Goal: Use online tool/utility: Utilize a website feature to perform a specific function

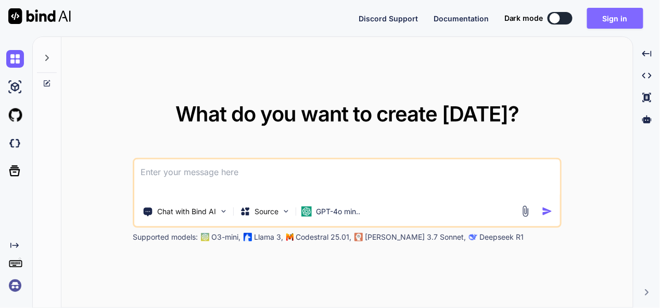
click at [619, 16] on button "Sign in" at bounding box center [615, 18] width 56 height 21
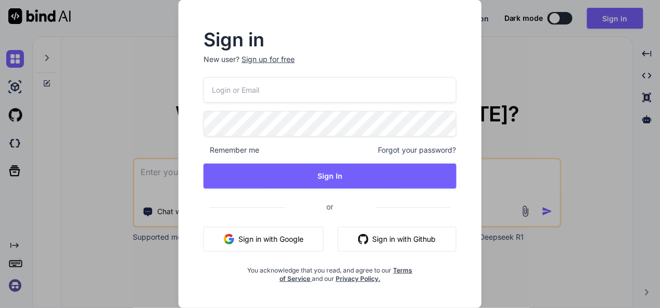
click at [286, 245] on button "Sign in with Google" at bounding box center [264, 239] width 120 height 25
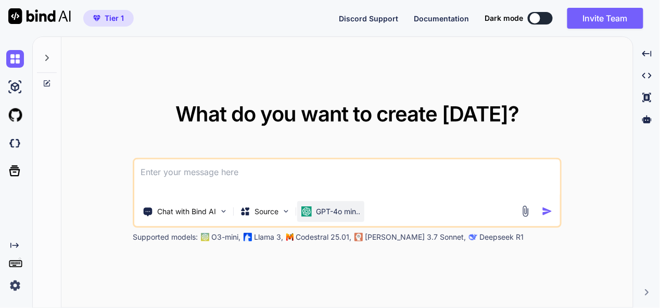
click at [330, 210] on p "GPT-4o min.." at bounding box center [338, 211] width 44 height 10
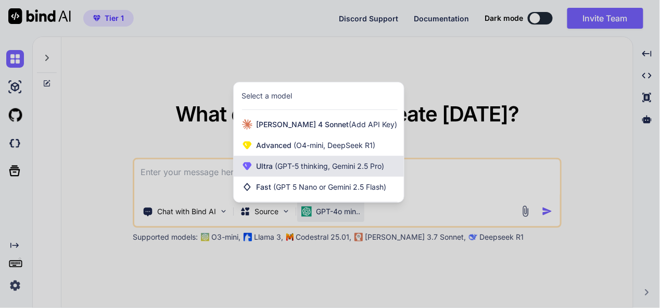
click at [326, 168] on span "(GPT-5 thinking, Gemini 2.5 Pro)" at bounding box center [328, 165] width 111 height 9
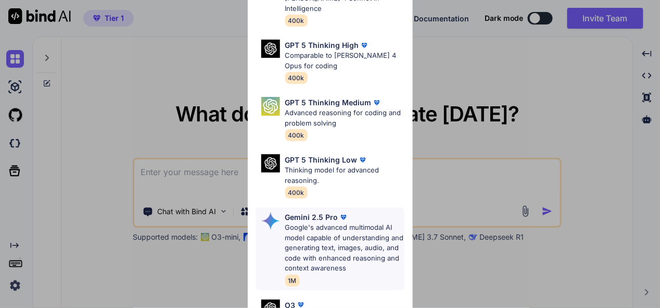
scroll to position [104, 0]
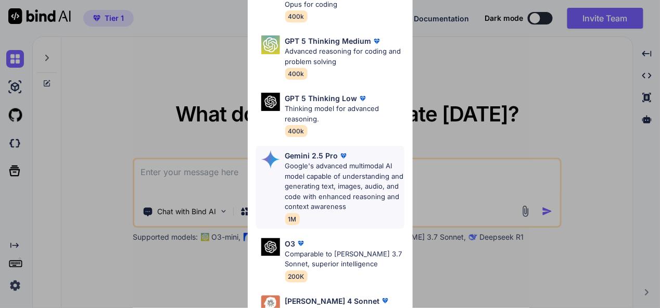
click at [334, 167] on p "Google's advanced multimodal AI model capable of understanding and generating t…" at bounding box center [344, 186] width 119 height 51
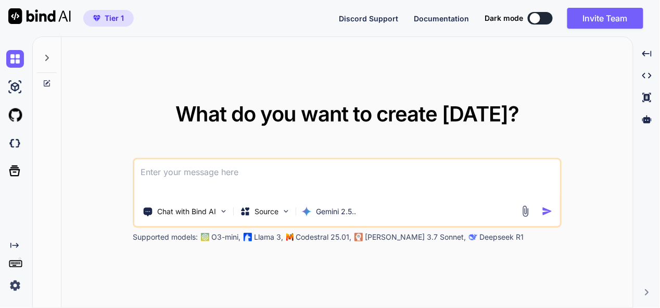
click at [267, 168] on textarea at bounding box center [347, 178] width 426 height 39
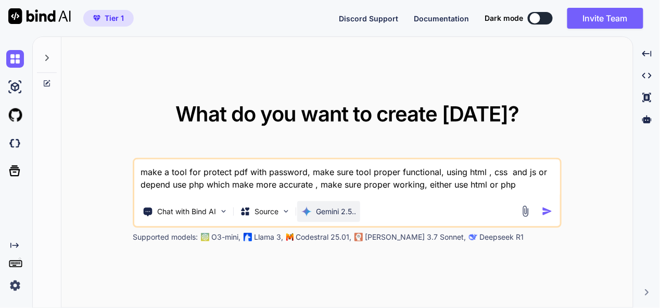
type textarea "make a tool for protect pdf with password, make sure tool proper functional, us…"
click at [359, 211] on div "Gemini 2.5.." at bounding box center [328, 211] width 63 height 21
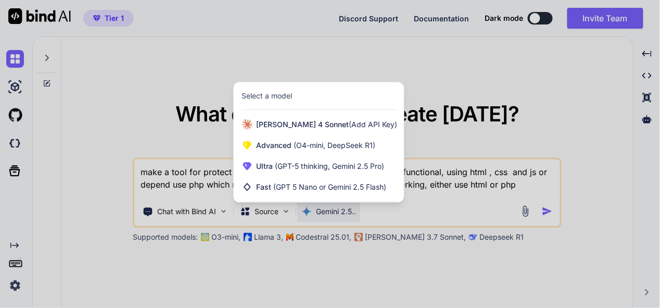
click at [500, 191] on div at bounding box center [330, 154] width 660 height 308
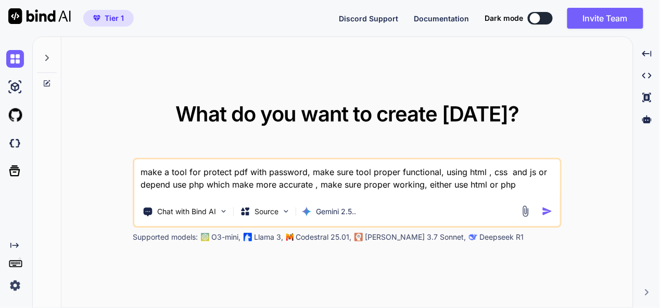
drag, startPoint x: 523, startPoint y: 187, endPoint x: 86, endPoint y: 184, distance: 437.4
click at [86, 184] on div "What do you want to create today? make a tool for protect pdf with password, ma…" at bounding box center [347, 172] width 572 height 271
click at [532, 185] on textarea "make a tool for protect pdf with password, make sure tool proper functional, us…" at bounding box center [347, 178] width 426 height 39
click at [547, 208] on img "button" at bounding box center [547, 211] width 11 height 11
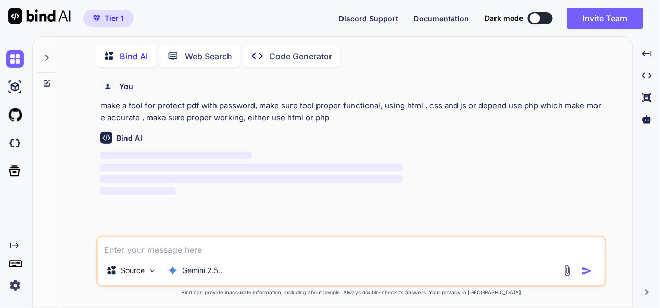
scroll to position [3, 0]
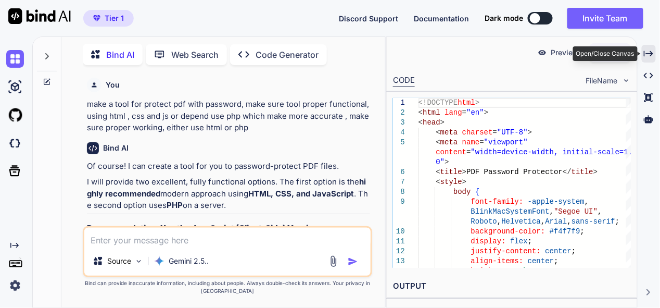
click at [652, 51] on icon "Created with Pixso." at bounding box center [648, 53] width 9 height 9
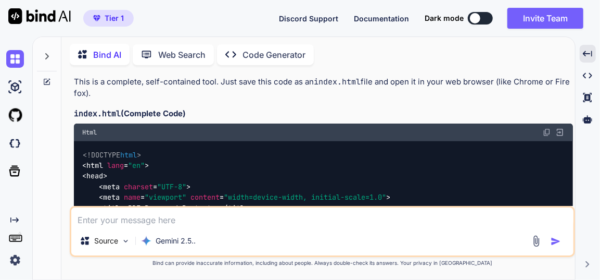
scroll to position [246, 0]
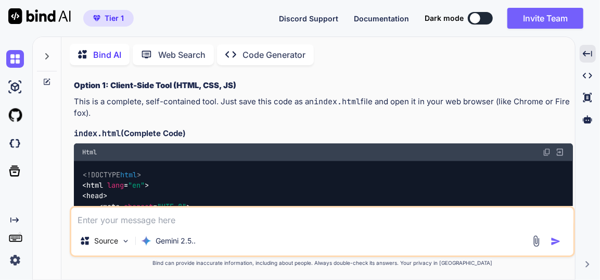
click at [546, 148] on img at bounding box center [547, 152] width 8 height 8
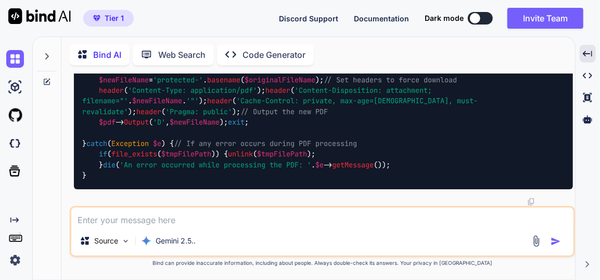
scroll to position [3374, 0]
click at [185, 219] on textarea at bounding box center [322, 216] width 502 height 19
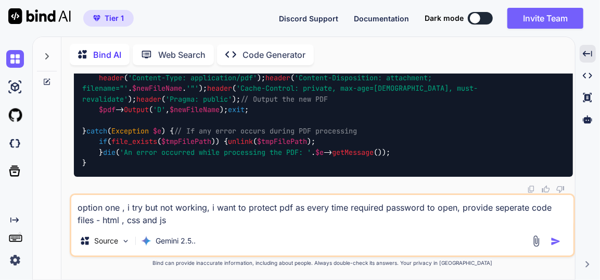
type textarea "option one , i try but not working, i want to protect pdf as every time require…"
click at [558, 242] on img "button" at bounding box center [556, 241] width 10 height 10
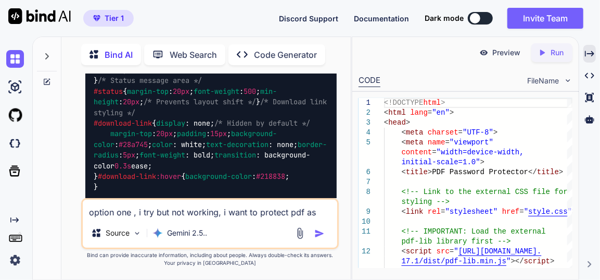
scroll to position [4981, 0]
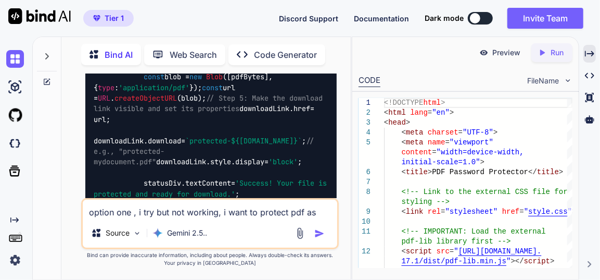
scroll to position [5597, 0]
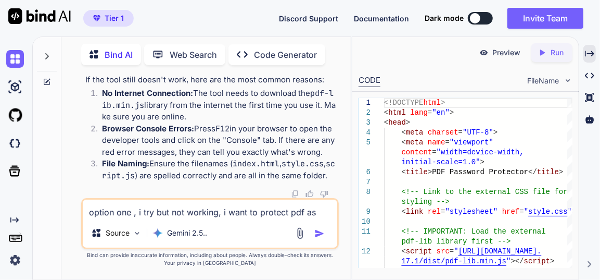
scroll to position [6780, 0]
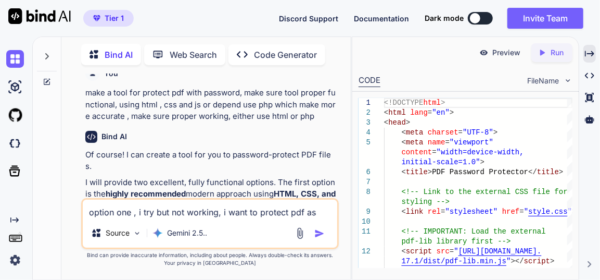
scroll to position [0, 0]
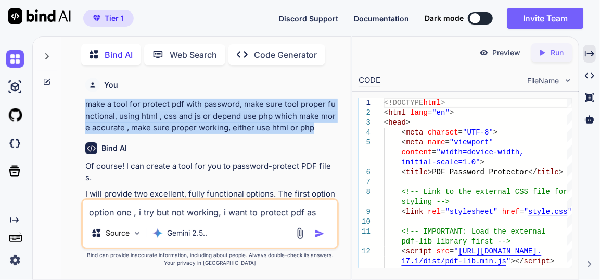
drag, startPoint x: 319, startPoint y: 124, endPoint x: 70, endPoint y: 109, distance: 249.3
click at [70, 109] on div "You make a tool for protect pdf with password, make sure tool proper functional…" at bounding box center [210, 176] width 281 height 206
copy p "make a tool for protect pdf with password, make sure tool proper functional, us…"
click at [11, 61] on img at bounding box center [15, 59] width 18 height 18
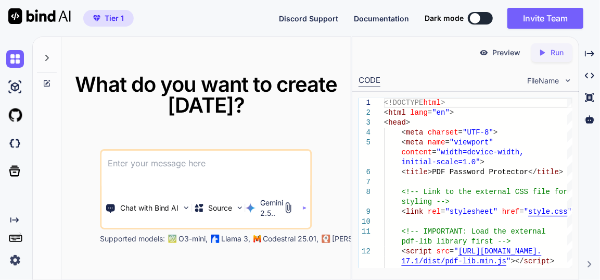
click at [191, 163] on textarea at bounding box center [206, 169] width 209 height 39
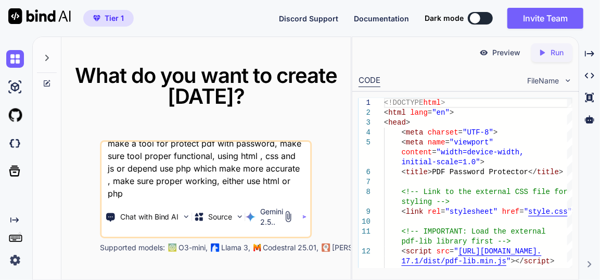
scroll to position [12, 0]
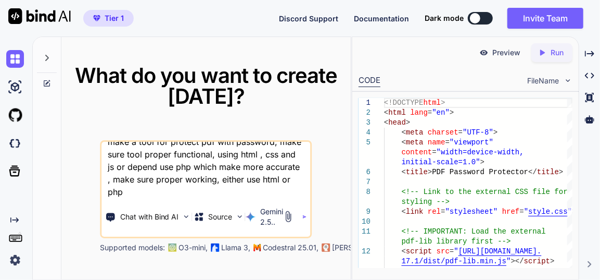
drag, startPoint x: 116, startPoint y: 171, endPoint x: 154, endPoint y: 203, distance: 49.5
click at [154, 203] on div "make a tool for protect pdf with password, make sure tool proper functional, us…" at bounding box center [206, 189] width 212 height 98
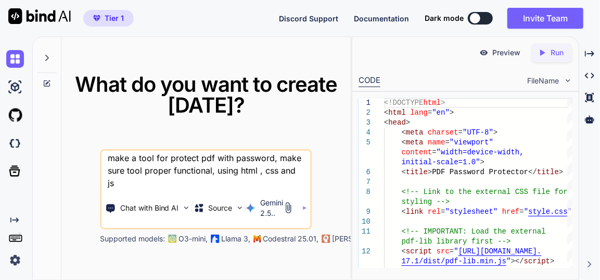
scroll to position [0, 0]
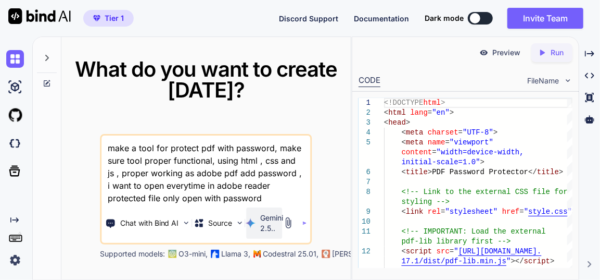
type textarea "make a tool for protect pdf with password, make sure tool proper functional, us…"
click at [254, 224] on img at bounding box center [251, 223] width 10 height 10
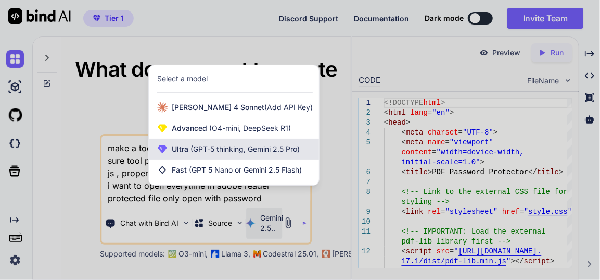
click at [260, 153] on span "(GPT-5 thinking, Gemini 2.5 Pro)" at bounding box center [243, 148] width 111 height 9
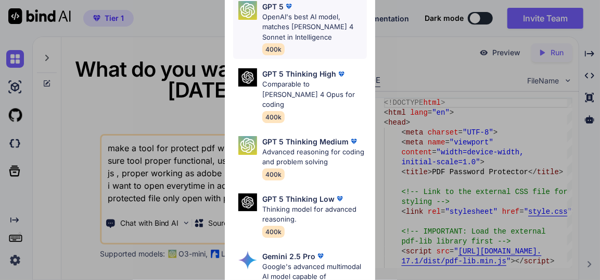
click at [306, 36] on p "OpenAI's best AI model, matches [PERSON_NAME] 4 Sonnet in Intelligence" at bounding box center [314, 27] width 104 height 31
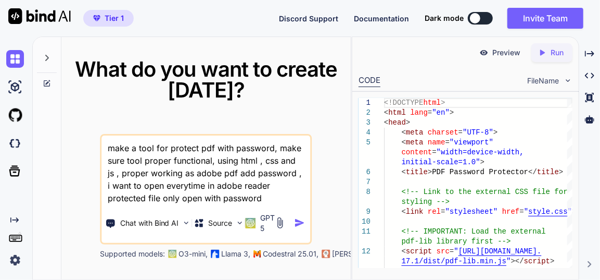
click at [303, 224] on img "button" at bounding box center [299, 222] width 11 height 11
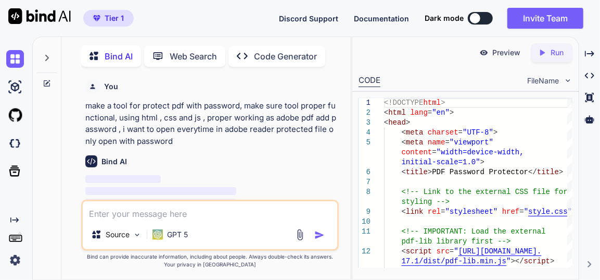
scroll to position [4, 0]
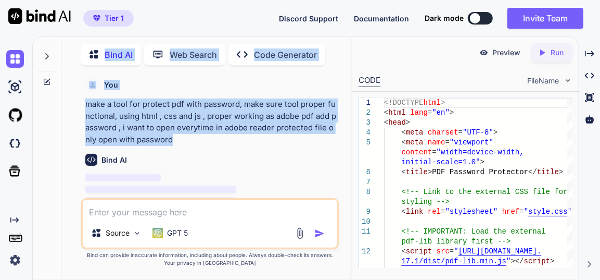
drag, startPoint x: 187, startPoint y: 142, endPoint x: 53, endPoint y: 112, distance: 137.1
click at [53, 112] on div "Bind AI Web Search Created with Pixso. Code Generator You make a tool for prote…" at bounding box center [192, 157] width 318 height 244
click at [196, 143] on p "make a tool for protect pdf with password, make sure tool proper functional, us…" at bounding box center [210, 121] width 251 height 47
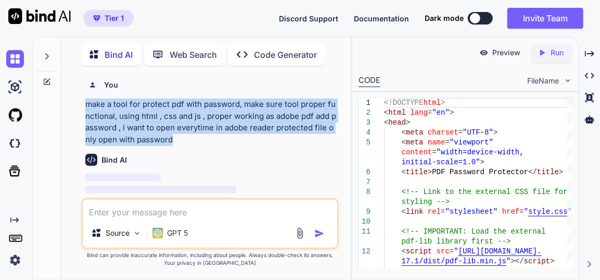
drag, startPoint x: 196, startPoint y: 142, endPoint x: 83, endPoint y: 104, distance: 119.0
click at [83, 104] on div "You make a tool for protect pdf with password, make sure tool proper functional…" at bounding box center [210, 176] width 258 height 206
copy p "make a tool for protect pdf with password, make sure tool proper functional, us…"
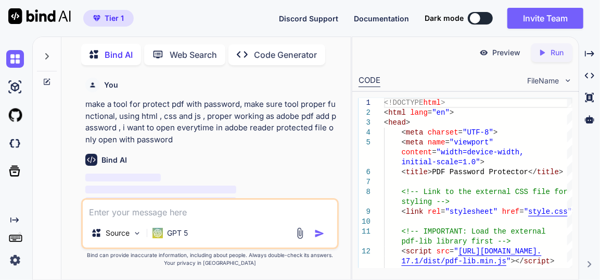
click at [266, 160] on div "Bind AI" at bounding box center [210, 160] width 251 height 12
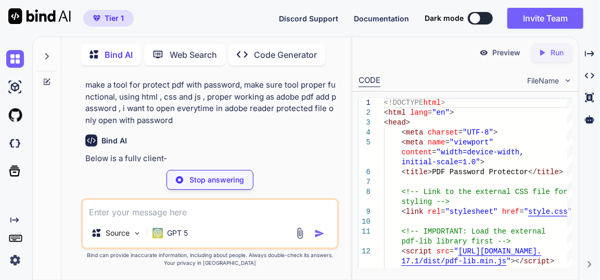
scroll to position [19, 0]
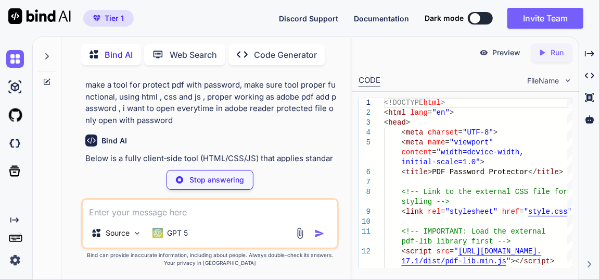
click at [56, 178] on div at bounding box center [47, 157] width 29 height 244
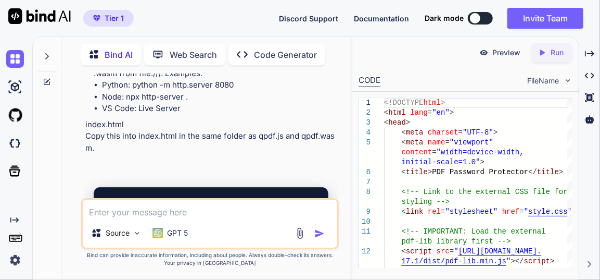
scroll to position [382, 0]
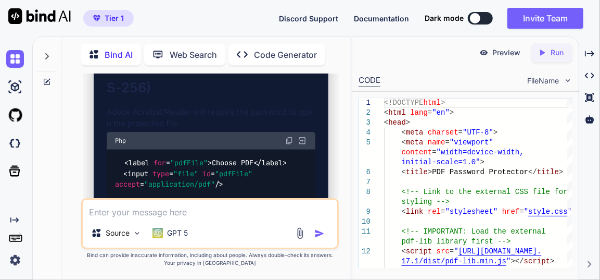
drag, startPoint x: 286, startPoint y: 136, endPoint x: 289, endPoint y: 144, distance: 8.4
click at [286, 136] on img at bounding box center [289, 140] width 8 height 8
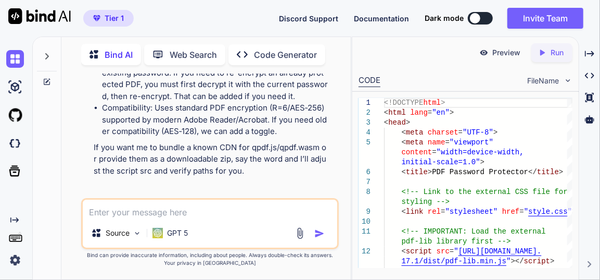
scroll to position [1328, 0]
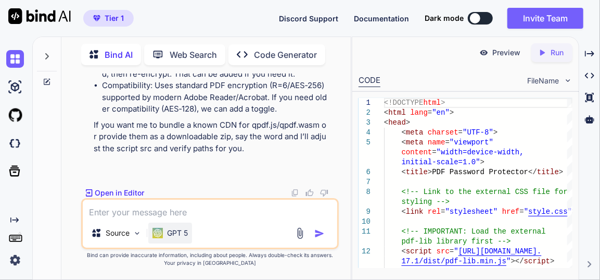
click at [186, 234] on p "GPT 5" at bounding box center [177, 233] width 21 height 10
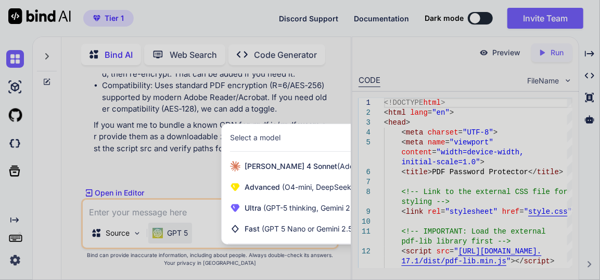
click at [127, 136] on div at bounding box center [300, 140] width 600 height 280
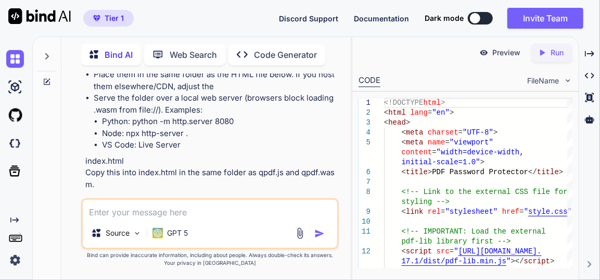
scroll to position [0, 0]
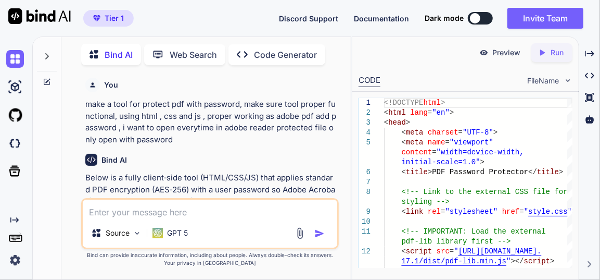
click at [174, 132] on p "make a tool for protect pdf with password, make sure tool proper functional, us…" at bounding box center [210, 121] width 251 height 47
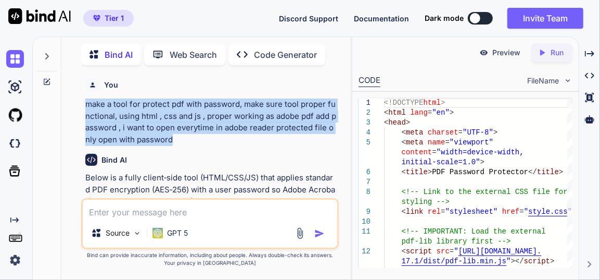
drag, startPoint x: 186, startPoint y: 136, endPoint x: 74, endPoint y: 96, distance: 118.9
click at [74, 96] on div "You make a tool for protect pdf with password, make sure tool proper functional…" at bounding box center [210, 176] width 281 height 206
copy p "make a tool for protect pdf with password, make sure tool proper functional, us…"
click at [11, 59] on img at bounding box center [15, 59] width 18 height 18
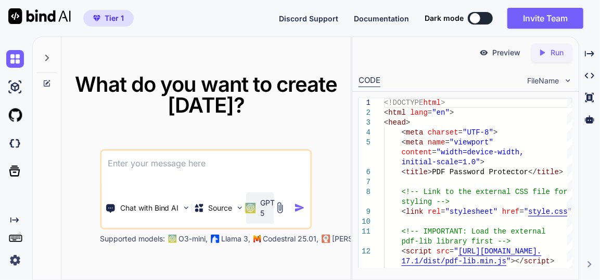
click at [255, 211] on img at bounding box center [251, 208] width 10 height 10
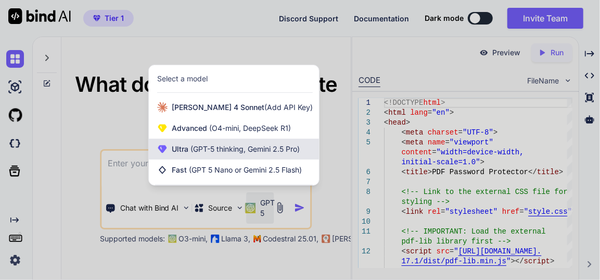
click at [227, 155] on div "Ultra (GPT-5 thinking, Gemini 2.5 Pro)" at bounding box center [234, 149] width 170 height 21
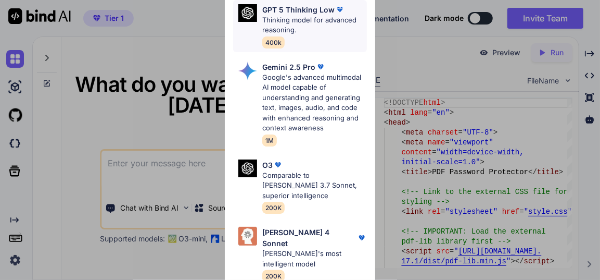
scroll to position [206, 0]
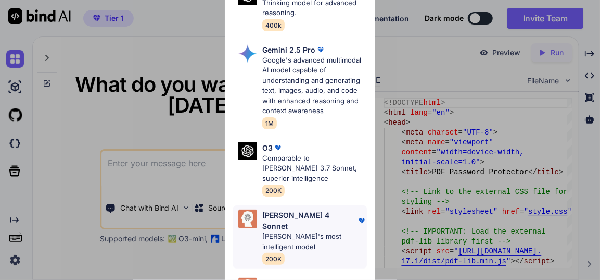
click at [313, 231] on p "[PERSON_NAME]'s most intelligent model" at bounding box center [314, 241] width 104 height 20
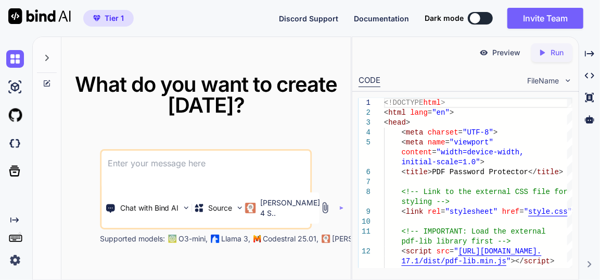
click at [171, 168] on textarea at bounding box center [206, 169] width 209 height 39
paste textarea "make a tool for protect pdf with password, make sure tool proper functional, us…"
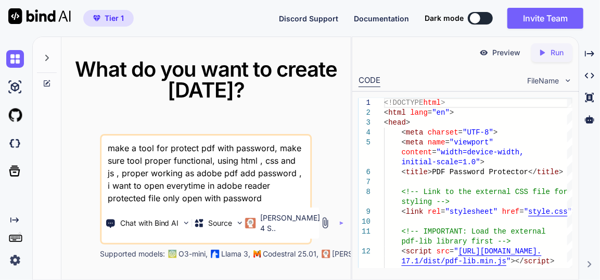
type textarea "make a tool for protect pdf with password, make sure tool proper functional, us…"
click at [339, 221] on img "button" at bounding box center [341, 223] width 4 height 4
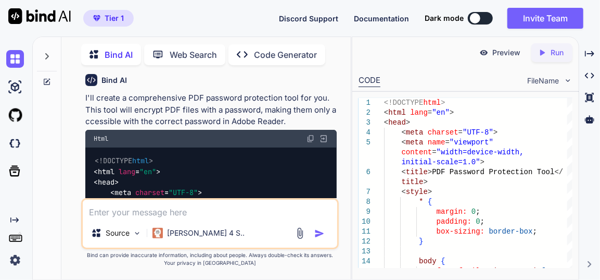
scroll to position [94, 0]
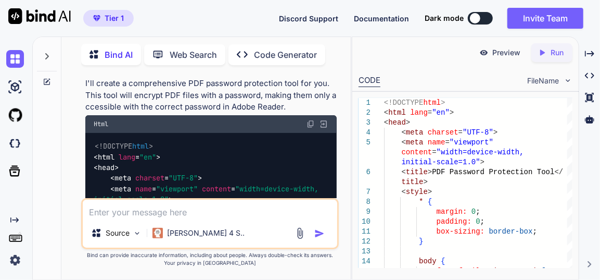
click at [557, 52] on p "Run" at bounding box center [557, 52] width 13 height 10
click at [499, 49] on p "Preview" at bounding box center [507, 52] width 28 height 10
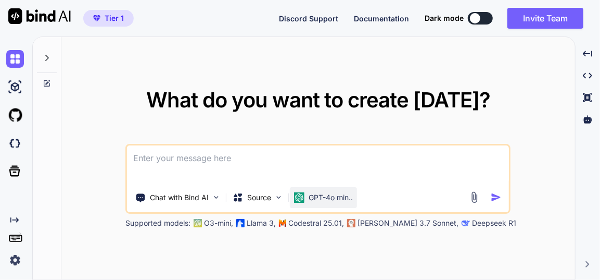
click at [314, 200] on p "GPT-4o min.." at bounding box center [331, 197] width 44 height 10
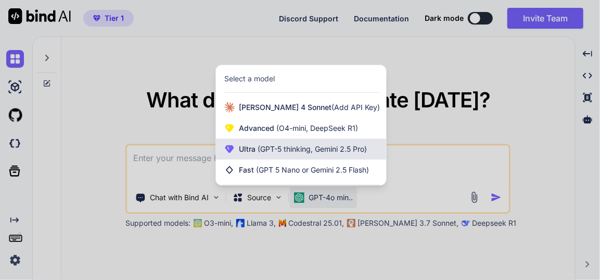
click at [303, 157] on div "Ultra (GPT-5 thinking, Gemini 2.5 Pro)" at bounding box center [301, 149] width 170 height 21
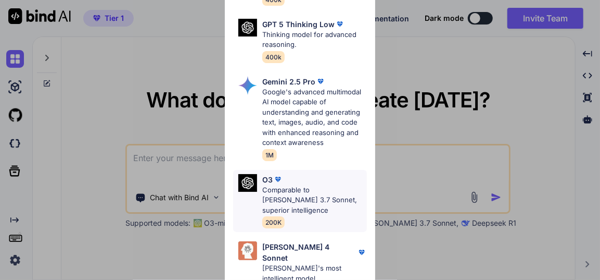
scroll to position [189, 0]
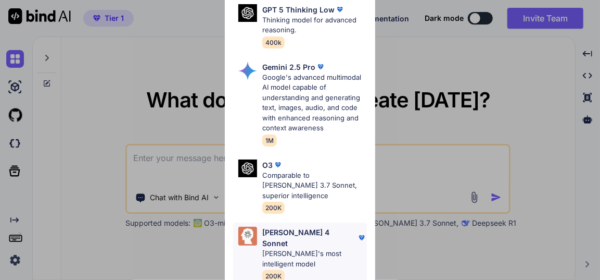
click at [298, 248] on p "[PERSON_NAME]'s most intelligent model" at bounding box center [314, 258] width 104 height 20
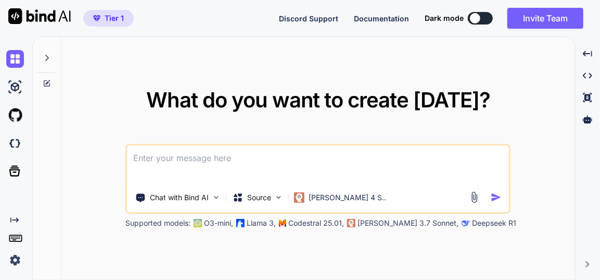
click at [45, 55] on icon at bounding box center [47, 58] width 4 height 6
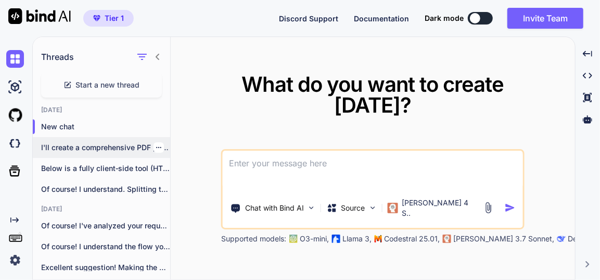
click at [97, 147] on p "I'll create a comprehensive PDF password protection..." at bounding box center [105, 147] width 129 height 10
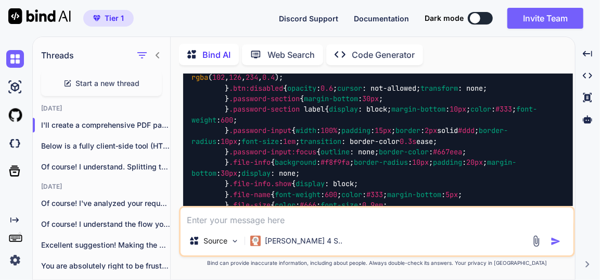
scroll to position [521, 0]
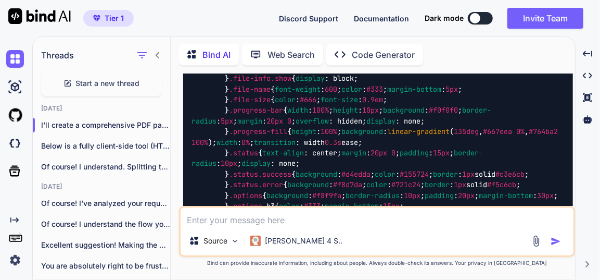
click at [280, 219] on textarea at bounding box center [377, 216] width 393 height 19
type textarea "x"
type textarea "t"
type textarea "x"
type textarea "th"
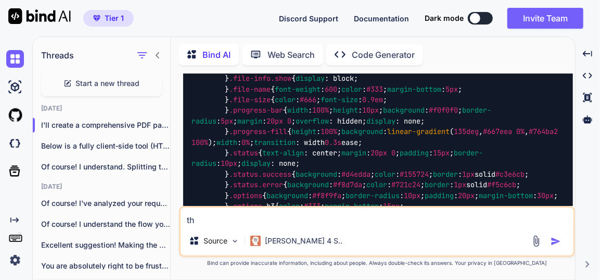
type textarea "x"
type textarea "thi"
type textarea "x"
type textarea "this"
type textarea "x"
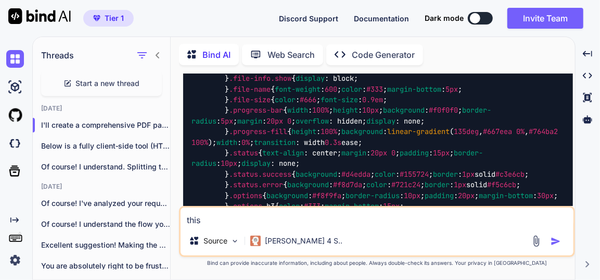
type textarea "this"
type textarea "x"
type textarea "this t"
type textarea "x"
type textarea "this to"
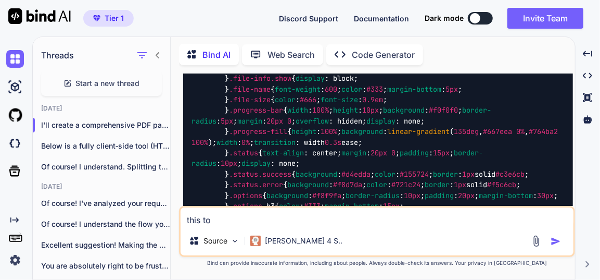
type textarea "x"
type textarea "this too"
type textarea "x"
type textarea "this tool"
type textarea "x"
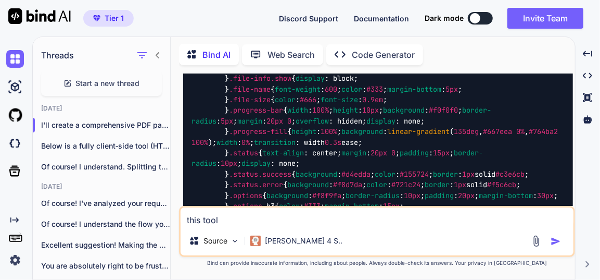
type textarea "this tool"
type textarea "x"
type textarea "this tool p"
type textarea "x"
type textarea "this tool pr"
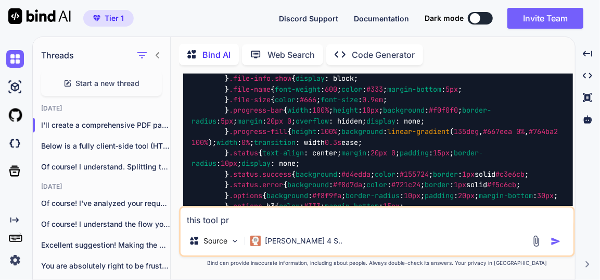
type textarea "x"
type textarea "this tool pro"
type textarea "x"
type textarea "this tool prot"
type textarea "x"
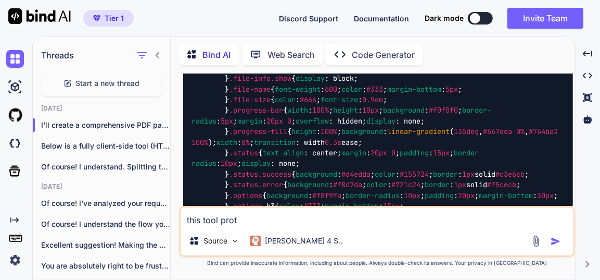
type textarea "this tool prote"
type textarea "x"
type textarea "this tool protec"
type textarea "x"
type textarea "this tool protect"
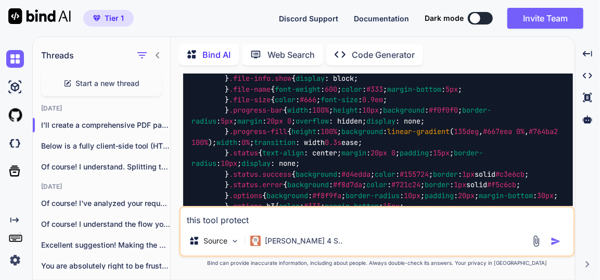
type textarea "x"
type textarea "this tool protecte"
type textarea "x"
type textarea "this tool protected"
type textarea "x"
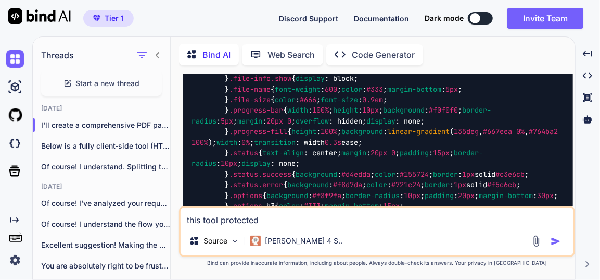
type textarea "this tool protected"
type textarea "x"
type textarea "this tool protected f"
type textarea "x"
type textarea "this tool protected fi"
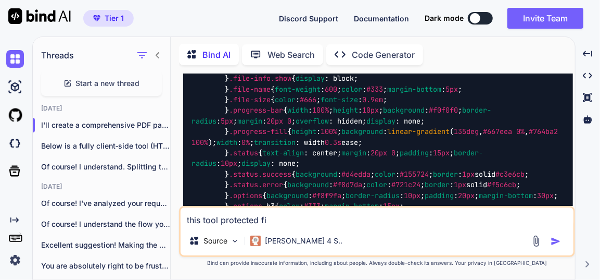
type textarea "x"
type textarea "this tool protected fil"
type textarea "x"
type textarea "this tool protected file"
type textarea "x"
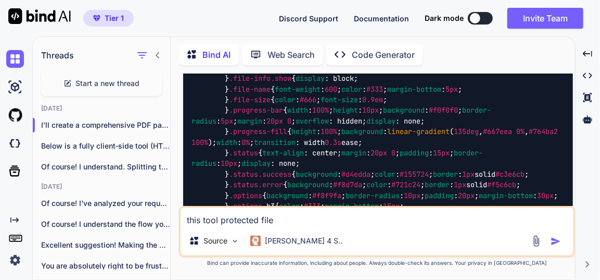
type textarea "this tool protected file"
type textarea "x"
type textarea "this tool protected file o"
type textarea "x"
type textarea "this tool protected file op"
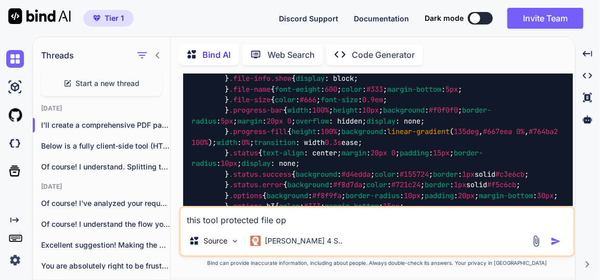
type textarea "x"
type textarea "this tool protected file ope"
type textarea "x"
type textarea "this tool protected file open"
type textarea "x"
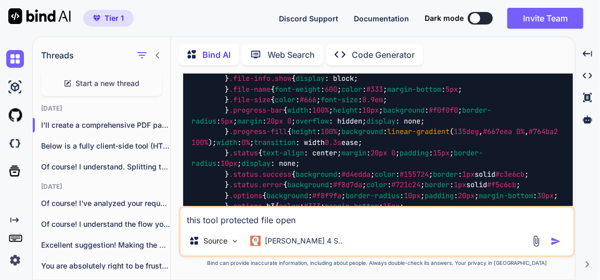
type textarea "this tool protected file opene"
type textarea "x"
type textarea "this tool protected file opened"
type textarea "x"
type textarea "this tool protected file opened"
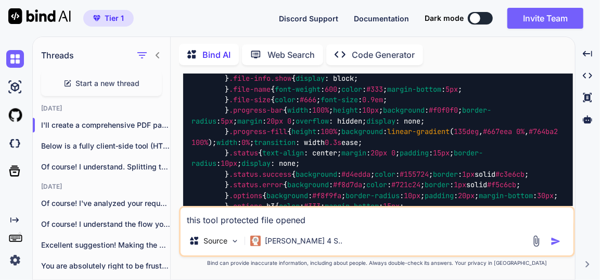
type textarea "x"
type textarea "this tool protected file opened i"
type textarea "x"
type textarea "this tool protected file opened inn"
type textarea "x"
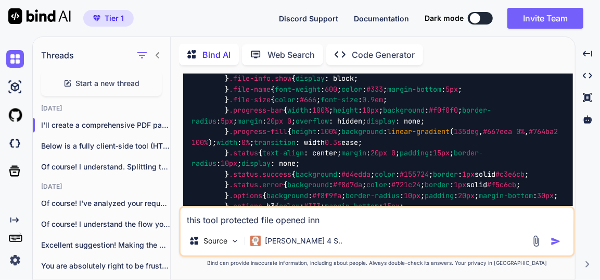
type textarea "this tool protected file opened inn"
type textarea "x"
type textarea "this tool protected file opened inn a"
type textarea "x"
type textarea "this tool protected file opened inn ad"
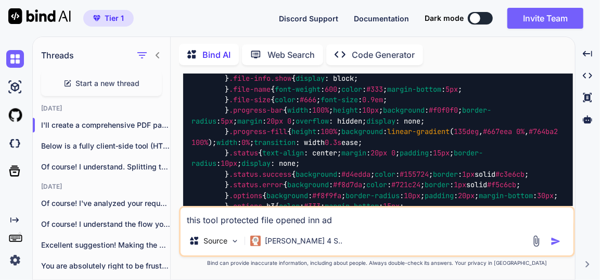
type textarea "x"
type textarea "this tool protected file opened inn ado"
type textarea "x"
type textarea "this tool protected file opened inn adov"
type textarea "x"
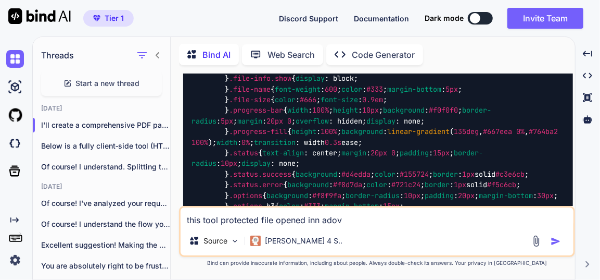
type textarea "this tool protected file opened inn adove"
type textarea "x"
type textarea "this tool protected file opened inn adove"
type textarea "x"
type textarea "this tool protected file opened inn adove r"
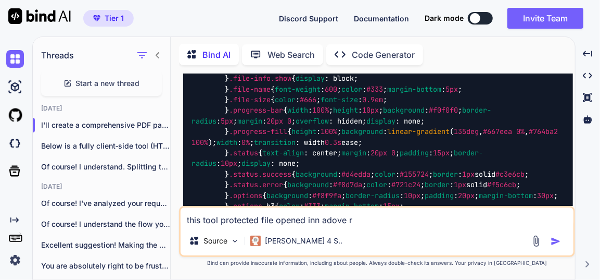
type textarea "x"
type textarea "this tool protected file opened inn adove re"
type textarea "x"
type textarea "this tool protected file opened inn adove rea"
type textarea "x"
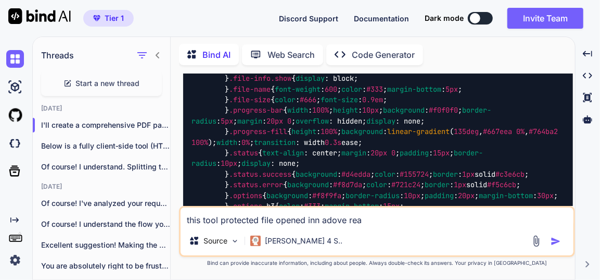
type textarea "this tool protected file opened inn adove read"
type textarea "x"
type textarea "this tool protected file opened inn adove reade"
type textarea "x"
type textarea "this tool protected file opened inn adove reader"
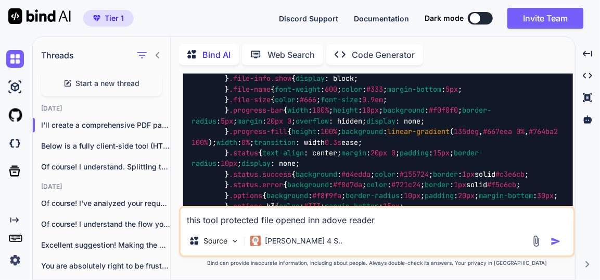
type textarea "x"
type textarea "this tool protected file opened inn adove reader"
type textarea "x"
type textarea "this tool protected file opened inn adove reader w"
type textarea "x"
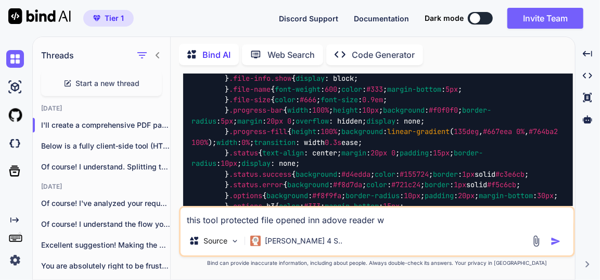
type textarea "this tool protected file opened inn adove reader wi"
type textarea "x"
type textarea "this tool protected file opened inn adove reader wit"
type textarea "x"
type textarea "this tool protected file opened inn adove reader with"
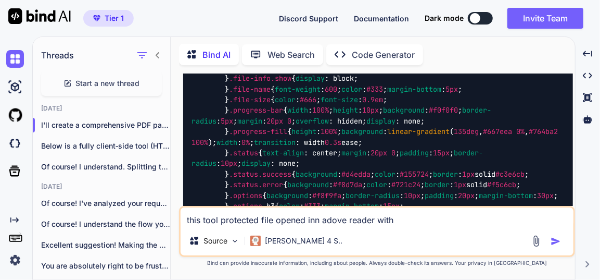
type textarea "x"
type textarea "this tool protected file opened inn adove reader witho"
type textarea "x"
type textarea "this tool protected file opened inn adove reader withou"
type textarea "x"
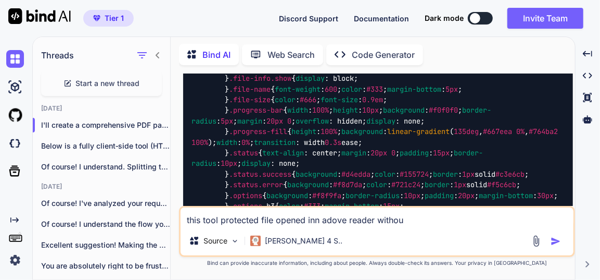
type textarea "this tool protected file opened inn adove reader without"
type textarea "x"
type textarea "this tool protected file opened inn adove reader without"
type textarea "x"
type textarea "this tool protected file opened inn adove reader without p"
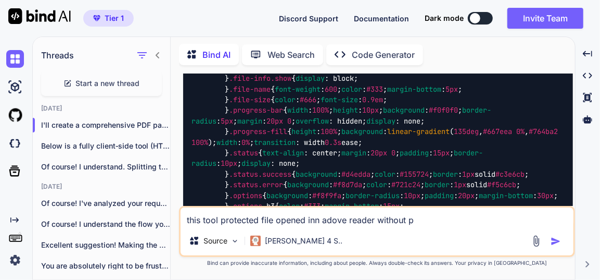
type textarea "x"
type textarea "this tool protected file opened inn adove reader without pa"
type textarea "x"
type textarea "this tool protected file opened inn adove reader without pas"
type textarea "x"
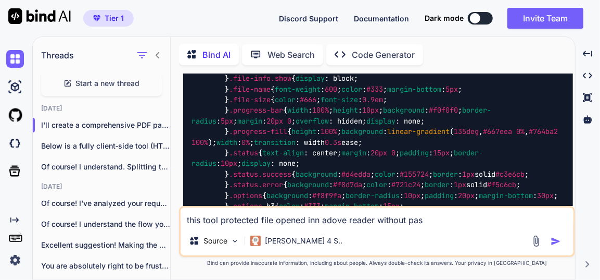
type textarea "this tool protected file opened inn adove reader without pass"
type textarea "x"
type textarea "this tool protected file opened inn adove reader without passw"
type textarea "x"
type textarea "this tool protected file opened inn adove reader without passwo"
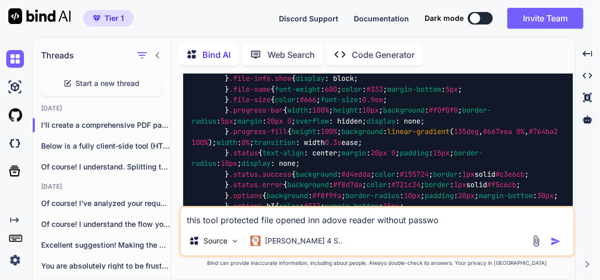
type textarea "x"
type textarea "this tool protected file opened inn adove reader without passwor"
type textarea "x"
type textarea "this tool protected file opened inn adove reader without password"
type textarea "x"
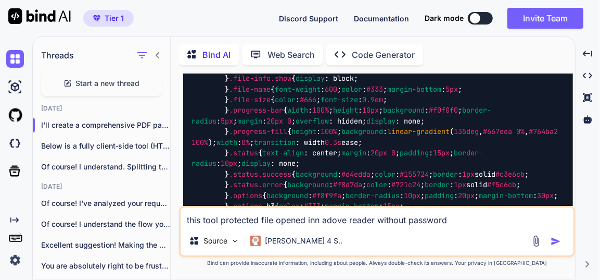
type textarea "this tool protected file opened inn adove reader without password"
type textarea "x"
type textarea "this tool protected file opened inn adove reader without password ,"
type textarea "x"
type textarea "this tool protected file opened inn adove reader without password ,"
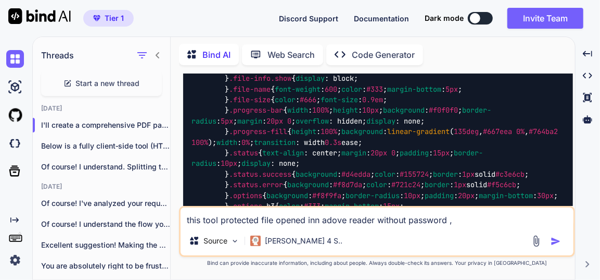
type textarea "x"
type textarea "this tool protected file opened inn adove reader without password , f"
type textarea "x"
type textarea "this tool protected file opened inn adove reader without password , fi"
type textarea "x"
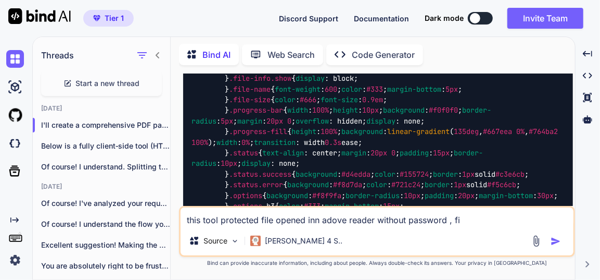
type textarea "this tool protected file opened inn adove reader without password , fix"
type textarea "x"
type textarea "this tool protected file opened inn adove reader without password , fix"
type textarea "x"
type textarea "this tool protected file opened inn adove reader without password , fix i"
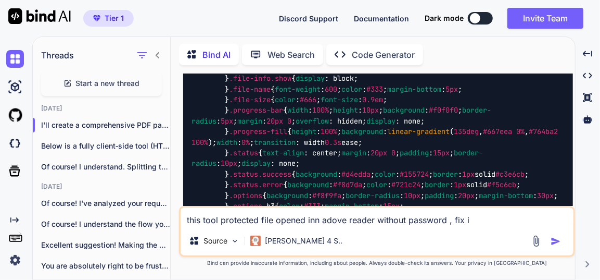
type textarea "x"
type textarea "this tool protected file opened inn adove reader without password , fix it"
type textarea "x"
type textarea "this tool protected file opened inn adove reader without password , fix it"
click at [551, 238] on img "button" at bounding box center [556, 241] width 10 height 10
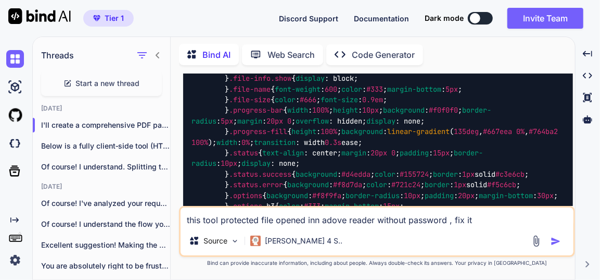
type textarea "x"
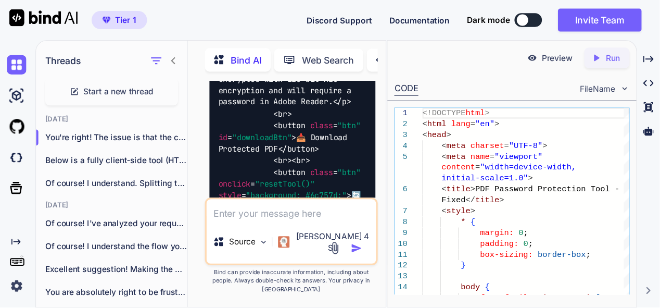
scroll to position [10580, 0]
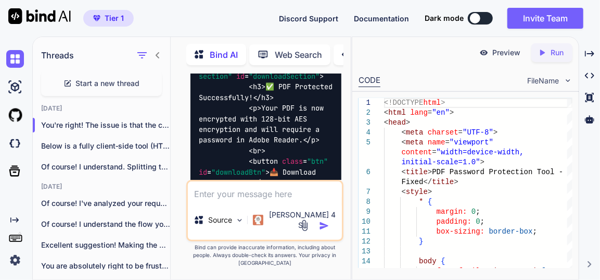
type textarea "x"
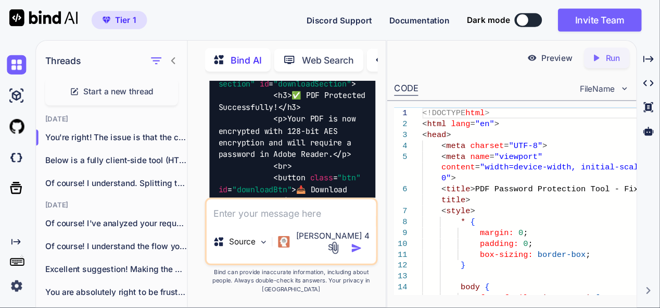
scroll to position [10580, 0]
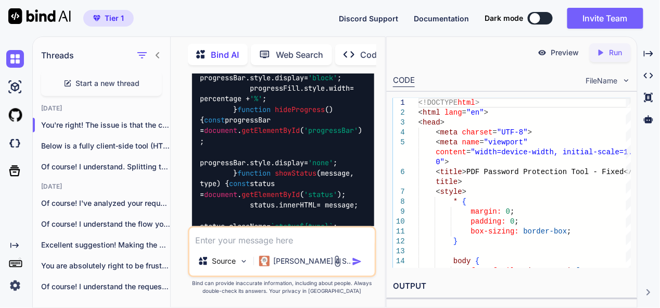
click at [158, 51] on icon at bounding box center [158, 55] width 8 height 8
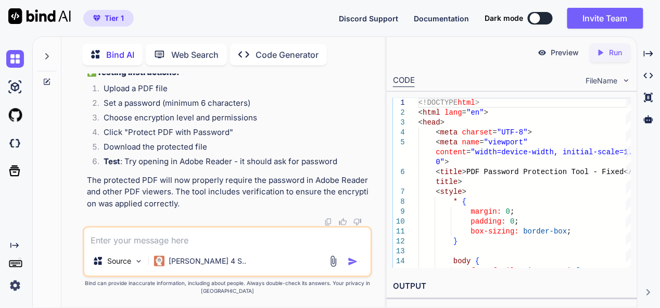
scroll to position [16080, 0]
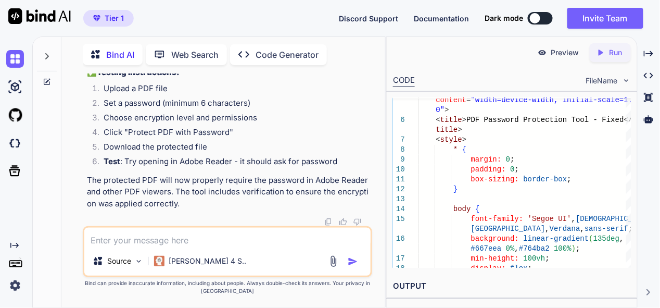
click at [600, 46] on div "Created with Pixso. Run" at bounding box center [610, 52] width 41 height 19
click at [545, 49] on img at bounding box center [542, 52] width 9 height 9
click at [209, 244] on textarea at bounding box center [227, 237] width 286 height 19
paste textarea "Failed to protect PDF. Please try with a different PDF file."
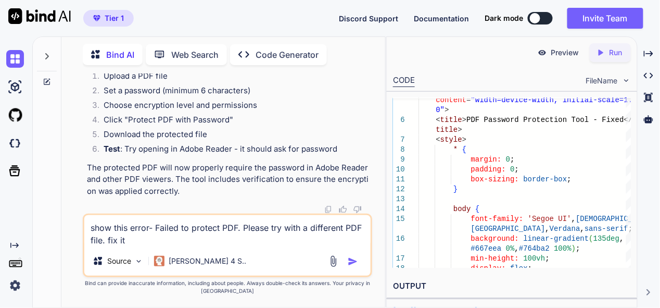
type textarea "show this error- Failed to protect PDF. Please try with a different PDF file. f…"
click at [353, 259] on img "button" at bounding box center [353, 261] width 10 height 10
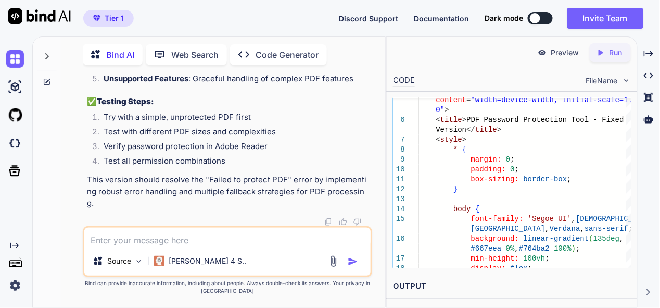
scroll to position [24872, 0]
click at [600, 50] on p "Run" at bounding box center [616, 52] width 13 height 10
click at [550, 52] on div "Preview" at bounding box center [559, 52] width 58 height 19
click at [232, 231] on textarea at bounding box center [227, 237] width 286 height 19
paste textarea "Failed to protect PDF. This may be due to file corruption or an unsupported PDF…"
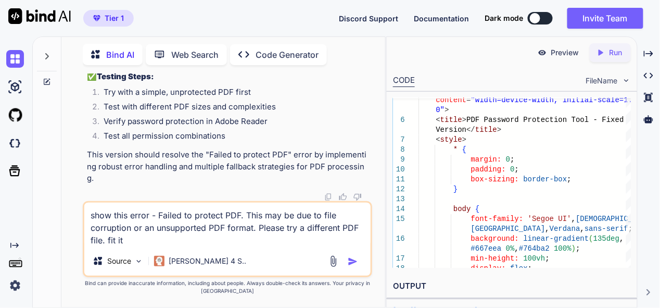
type textarea "show this error - Failed to protect PDF. This may be due to file corruption or …"
click at [358, 262] on img "button" at bounding box center [353, 261] width 10 height 10
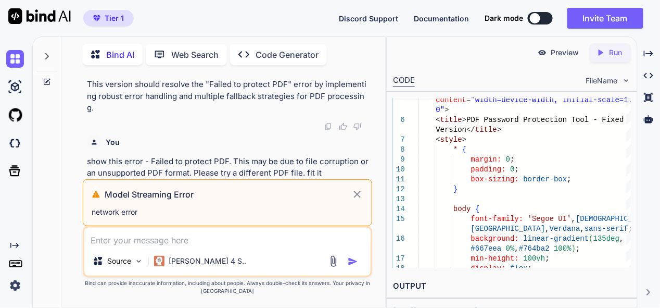
scroll to position [16490, 0]
click at [358, 191] on icon at bounding box center [357, 194] width 12 height 12
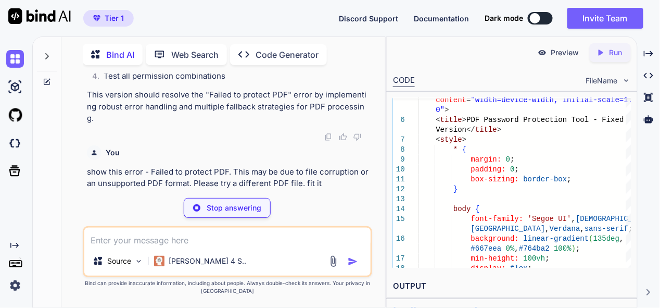
scroll to position [24957, 0]
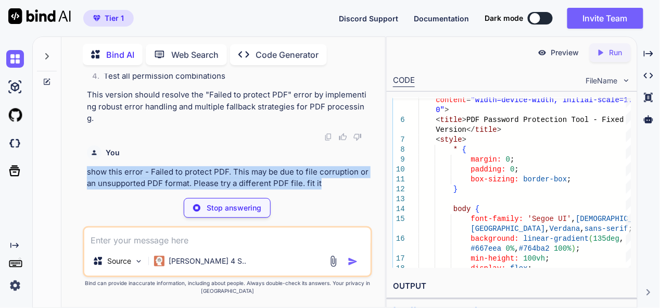
drag, startPoint x: 330, startPoint y: 186, endPoint x: 73, endPoint y: 172, distance: 257.1
click at [73, 172] on div "You make a tool for protect pdf with password, make sure tool proper functional…" at bounding box center [228, 190] width 316 height 234
copy p "show this error - Failed to protect PDF. This may be due to file corruption or …"
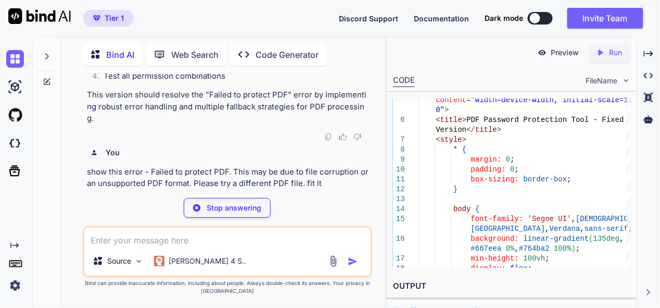
click at [243, 209] on p "Stop answering" at bounding box center [234, 208] width 55 height 10
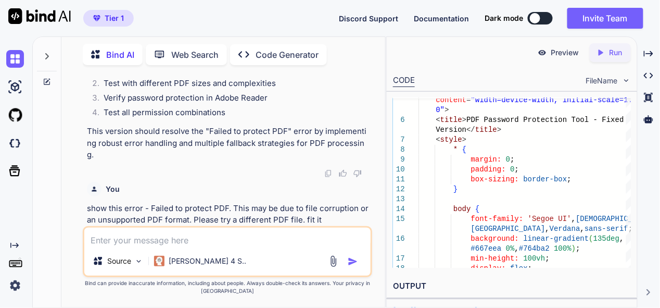
scroll to position [24920, 0]
click at [225, 237] on textarea at bounding box center [227, 237] width 286 height 19
paste textarea "show this error - Failed to protect PDF. This may be due to file corruption or …"
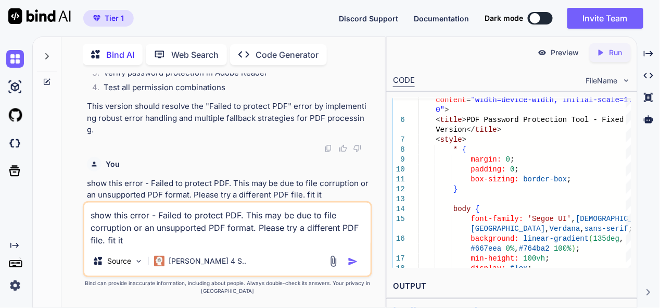
scroll to position [24945, 0]
type textarea "show this error - Failed to protect PDF. This may be due to file corruption or …"
click at [349, 262] on img "button" at bounding box center [353, 261] width 10 height 10
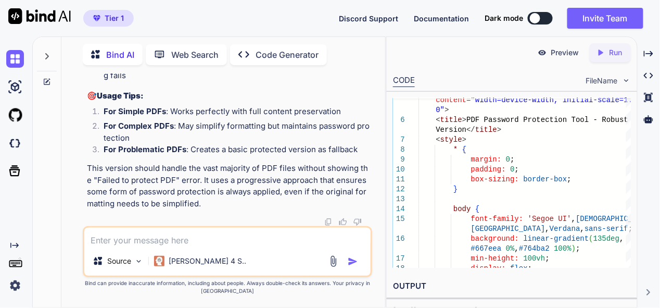
scroll to position [34545, 0]
click at [600, 52] on p "Run" at bounding box center [616, 52] width 13 height 10
click at [571, 55] on p "Preview" at bounding box center [565, 52] width 28 height 10
click at [192, 237] on textarea at bounding box center [227, 237] width 286 height 19
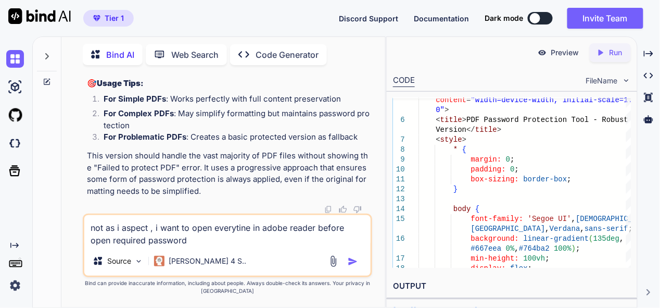
type textarea "not as i aspect , i want to open everytine in adobe reader before open required…"
click at [350, 263] on img "button" at bounding box center [353, 261] width 10 height 10
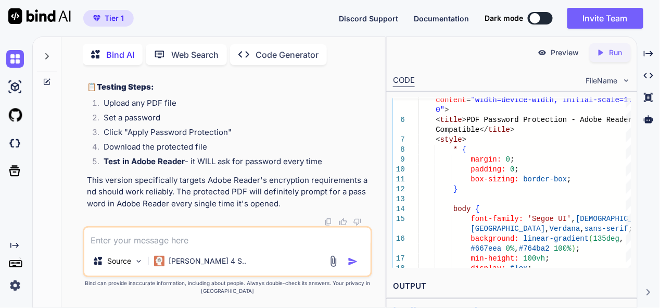
scroll to position [36541, 0]
click at [600, 52] on icon "Created with Pixso." at bounding box center [603, 52] width 14 height 9
click at [571, 50] on p "Preview" at bounding box center [565, 52] width 28 height 10
click at [194, 242] on textarea at bounding box center [227, 237] width 286 height 19
paste textarea "❌ Failed to encrypt PDF. This may be due to an unsupported PDF format. Please t…"
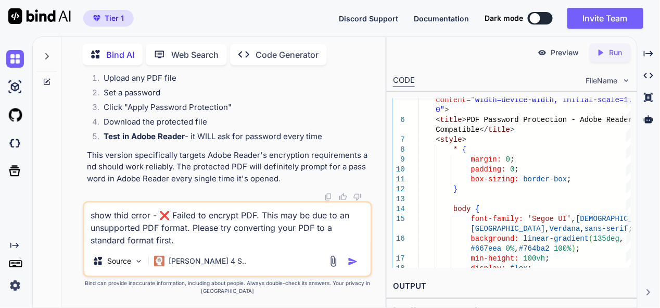
type textarea "show thid error - ❌ Failed to encrypt PDF. This may be due to an unsupported PD…"
click at [350, 255] on div "Source [PERSON_NAME] 4 S.." at bounding box center [227, 262] width 286 height 25
click at [353, 260] on img "button" at bounding box center [353, 261] width 10 height 10
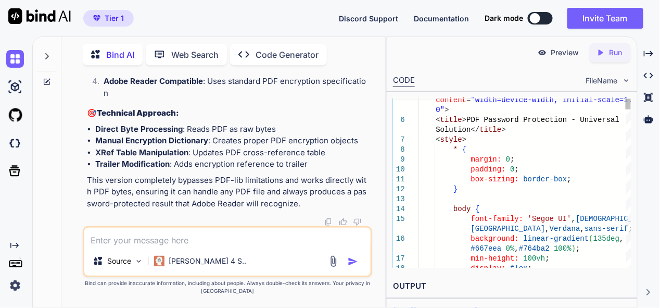
scroll to position [53490, 0]
click at [600, 52] on p "Run" at bounding box center [616, 52] width 13 height 10
click at [545, 48] on img at bounding box center [542, 52] width 9 height 9
click at [172, 238] on textarea at bounding box center [227, 237] width 286 height 19
type textarea "now show in adobe reader as openinfg document error"
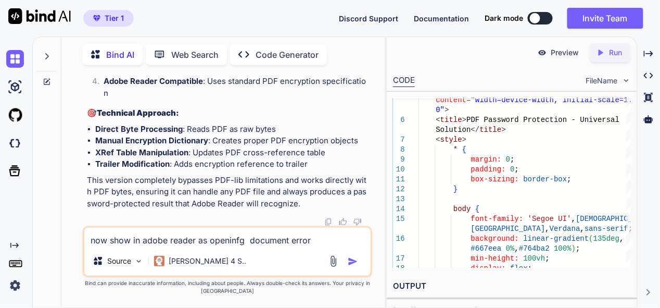
click at [354, 262] on img "button" at bounding box center [353, 261] width 10 height 10
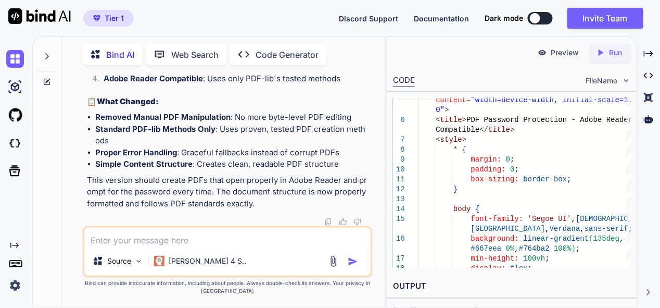
scroll to position [53912, 0]
click at [600, 51] on p "Run" at bounding box center [616, 52] width 13 height 10
click at [548, 55] on div "Preview" at bounding box center [559, 52] width 58 height 19
click at [205, 238] on textarea at bounding box center [227, 237] width 286 height 19
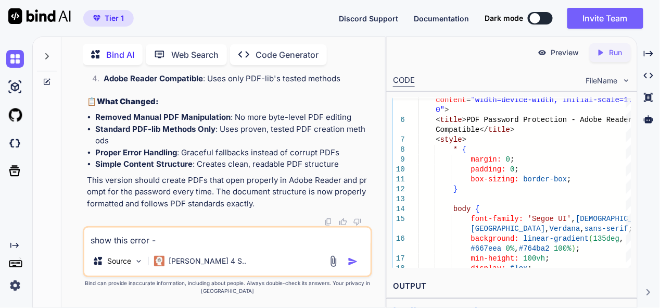
paste textarea "❌ Unable to process this PDF. Please try with a simpler PDF file."
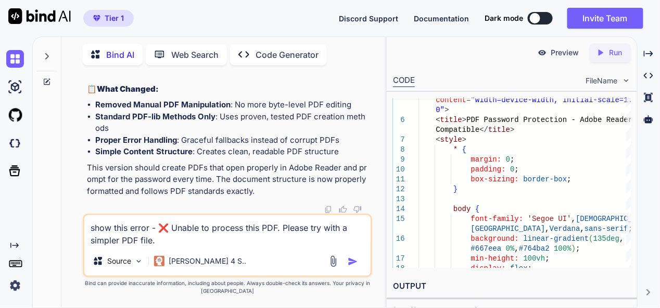
type textarea "show this error - ❌ Unable to process this PDF. Please try with a simpler PDF f…"
click at [348, 259] on img "button" at bounding box center [353, 261] width 10 height 10
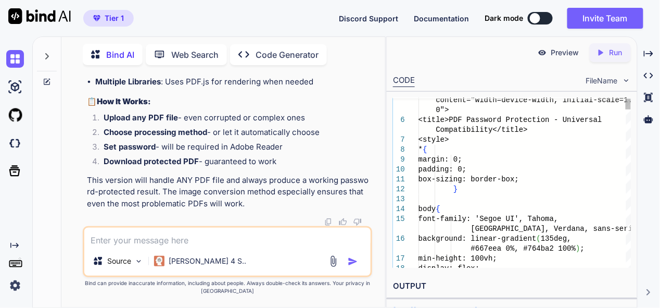
scroll to position [73403, 0]
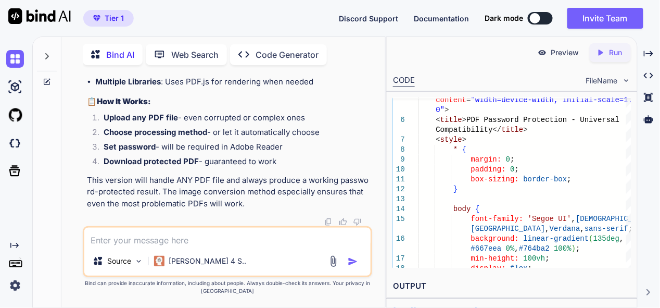
click at [600, 54] on div "Created with Pixso. Run" at bounding box center [610, 52] width 41 height 19
click at [559, 47] on p "Preview" at bounding box center [565, 52] width 28 height 10
click at [186, 246] on textarea at bounding box center [227, 237] width 286 height 19
paste textarea "❌ All processing methods failed. Please try a different PDF file or contact sup…"
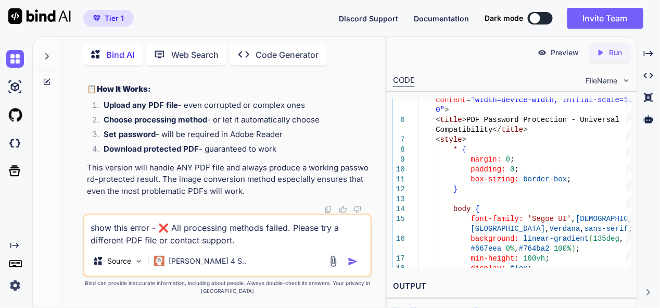
type textarea "show this error - ❌ All processing methods failed. Please try a different PDF f…"
click at [350, 264] on img "button" at bounding box center [353, 261] width 10 height 10
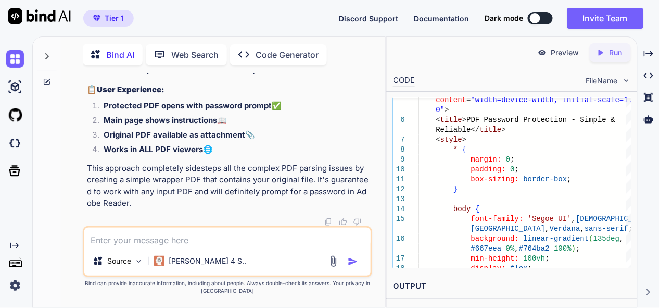
scroll to position [80067, 0]
click at [599, 55] on icon "Created with Pixso." at bounding box center [600, 52] width 9 height 9
click at [562, 52] on p "Preview" at bounding box center [565, 52] width 28 height 10
click at [191, 246] on textarea at bounding box center [227, 237] width 286 height 19
paste textarea "❌ Failed to create protected PDF. Please try again or contact support."
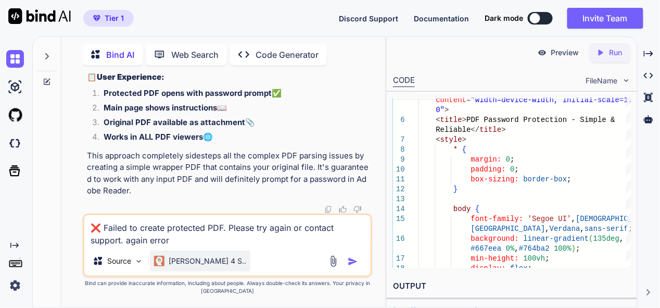
type textarea "❌ Failed to create protected PDF. Please try again or contact support. again er…"
click at [198, 263] on p "[PERSON_NAME] 4 S.." at bounding box center [208, 261] width 78 height 10
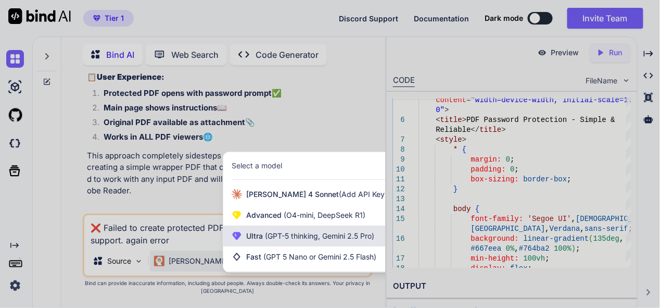
click at [291, 234] on span "(GPT-5 thinking, Gemini 2.5 Pro)" at bounding box center [318, 235] width 111 height 9
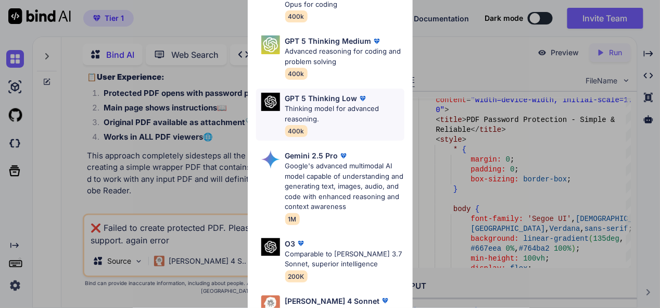
scroll to position [156, 0]
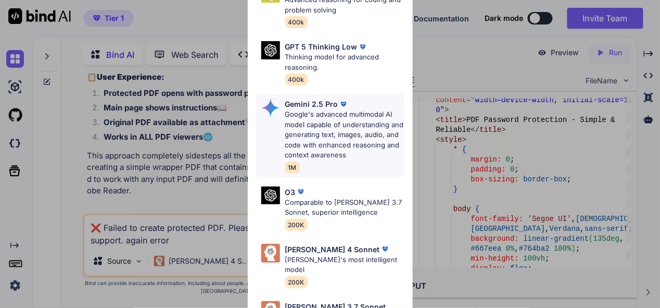
click at [341, 116] on p "Google's advanced multimodal AI model capable of understanding and generating t…" at bounding box center [344, 134] width 119 height 51
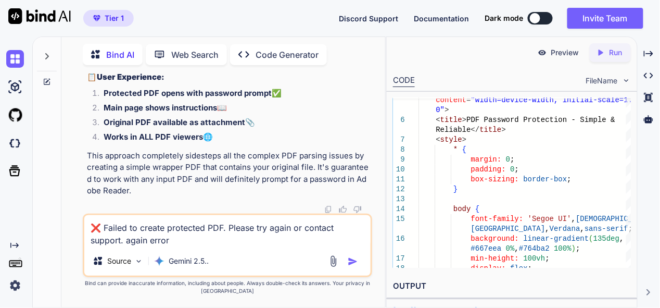
click at [350, 260] on img "button" at bounding box center [353, 261] width 10 height 10
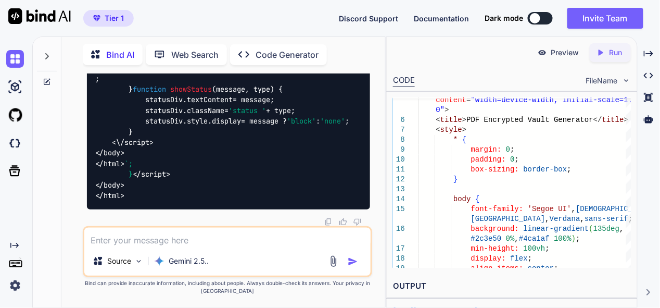
scroll to position [82756, 0]
click at [600, 52] on icon at bounding box center [601, 52] width 5 height 6
click at [558, 55] on p "Preview" at bounding box center [565, 52] width 28 height 10
click at [225, 245] on textarea at bounding box center [227, 237] width 286 height 19
paste textarea "❌ Encryption failed: Maximum call stack size exceeded. Please try again."
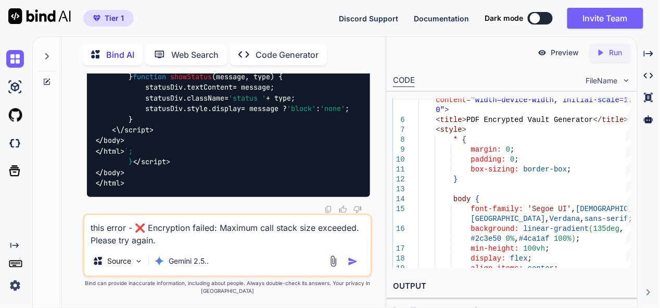
type textarea "this error - ❌ Encryption failed: Maximum call stack size exceeded. Please try …"
click at [351, 261] on img "button" at bounding box center [353, 261] width 10 height 10
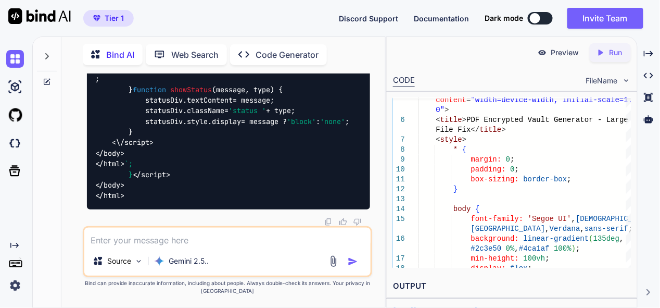
scroll to position [91402, 0]
click at [600, 47] on div "Created with Pixso. Run" at bounding box center [610, 52] width 41 height 19
click at [557, 55] on p "Preview" at bounding box center [565, 52] width 28 height 10
click at [7, 49] on div at bounding box center [17, 59] width 22 height 28
click at [17, 59] on img at bounding box center [15, 59] width 18 height 18
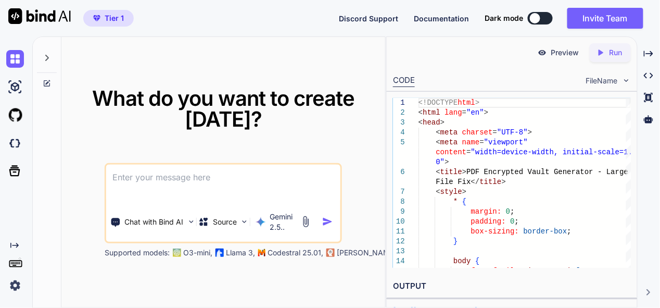
click at [199, 184] on textarea at bounding box center [223, 184] width 234 height 39
